Goal: Information Seeking & Learning: Learn about a topic

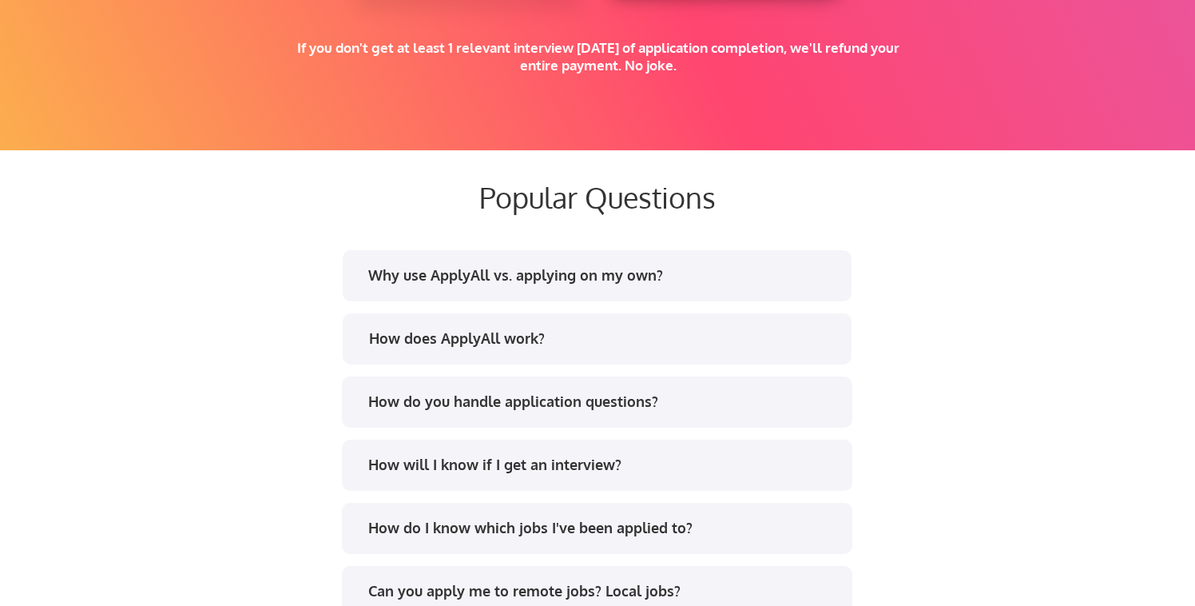
scroll to position [2910, 0]
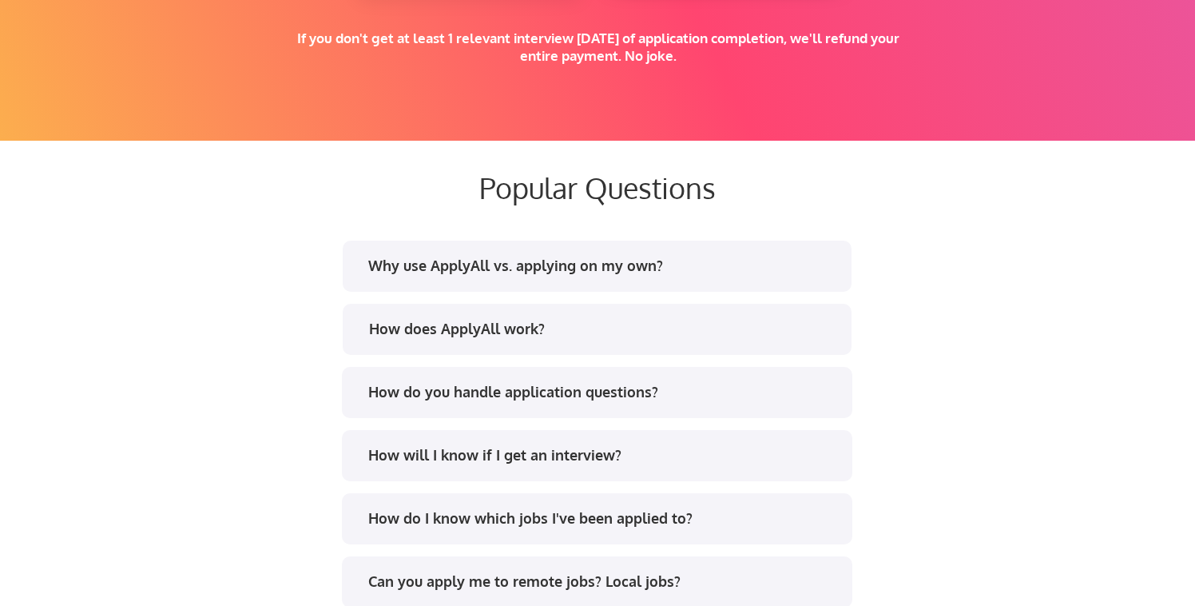
click at [734, 281] on div "Why use ApplyAll vs. applying on my own?" at bounding box center [597, 266] width 509 height 51
click at [666, 265] on div "Why use ApplyAll vs. applying on my own?" at bounding box center [602, 266] width 469 height 20
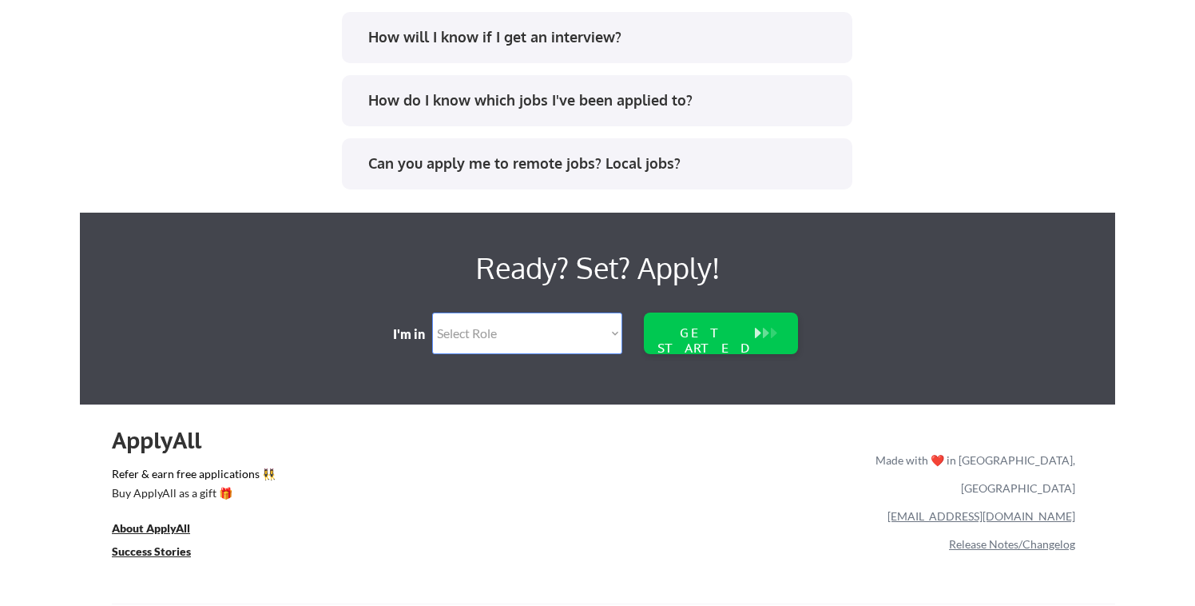
scroll to position [3882, 0]
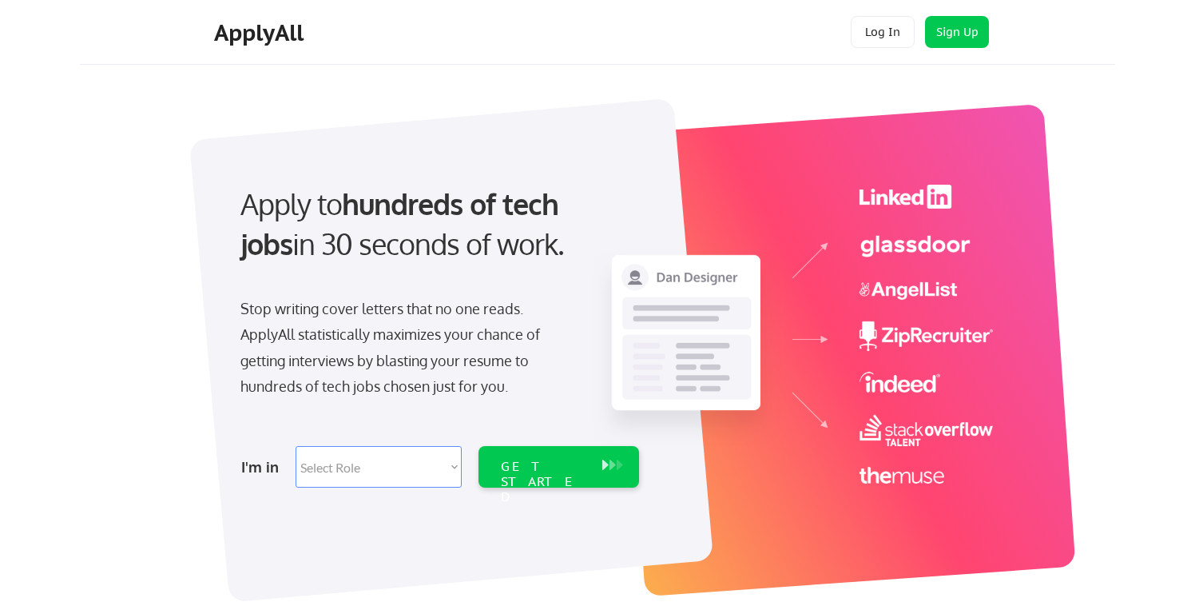
click at [431, 459] on select "Select Role Software Engineering Product Management Customer Success Sales UI/U…" at bounding box center [379, 467] width 166 height 42
